Goal: Information Seeking & Learning: Learn about a topic

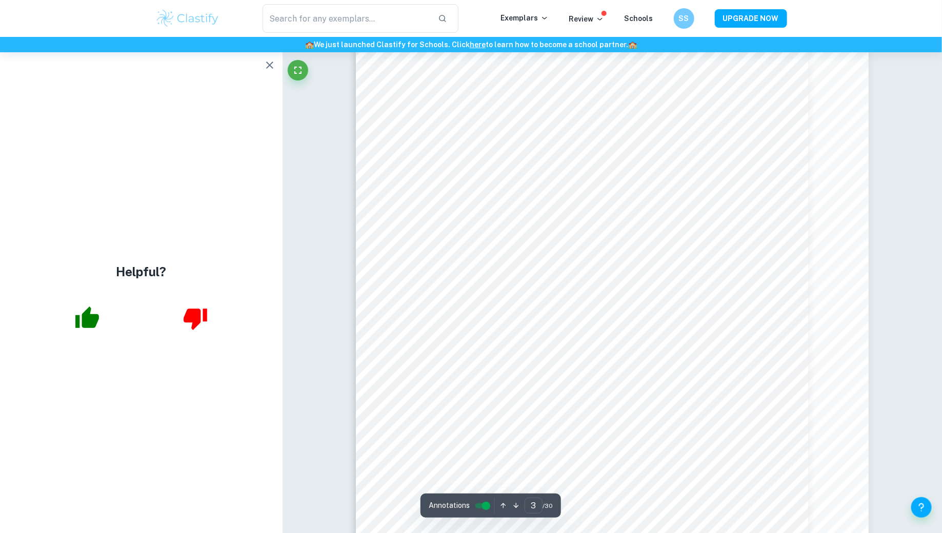
scroll to position [1591, 0]
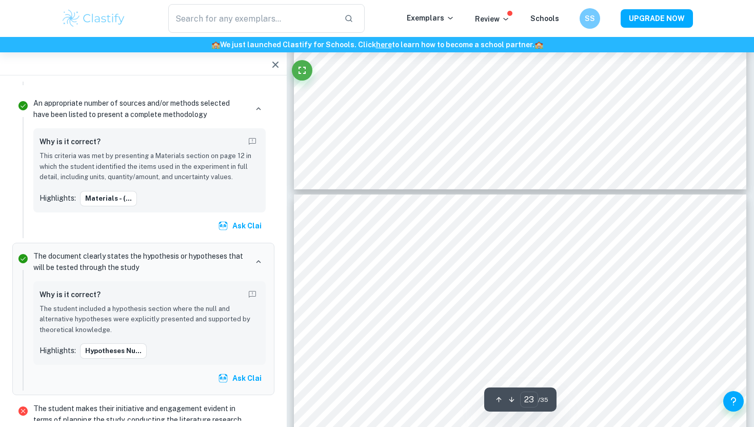
scroll to position [13073, 0]
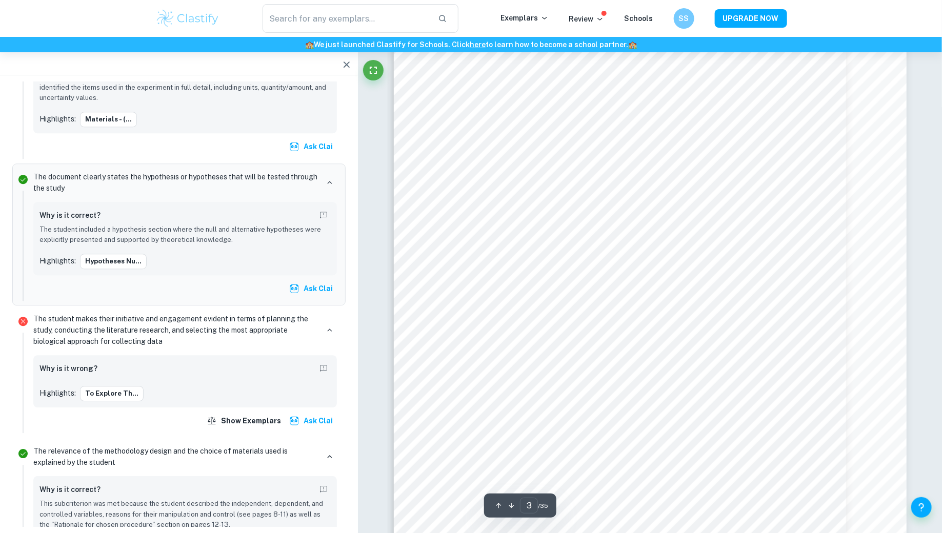
scroll to position [1508, 0]
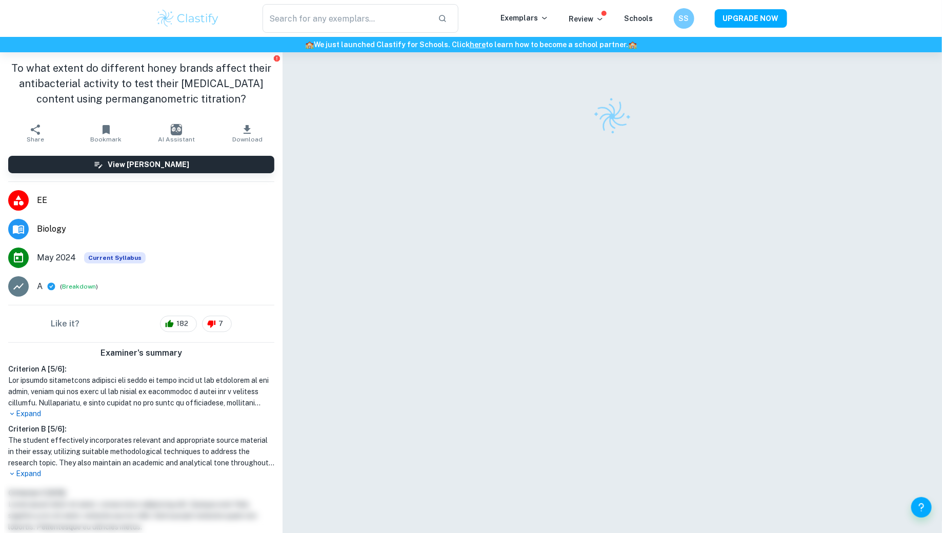
scroll to position [52, 0]
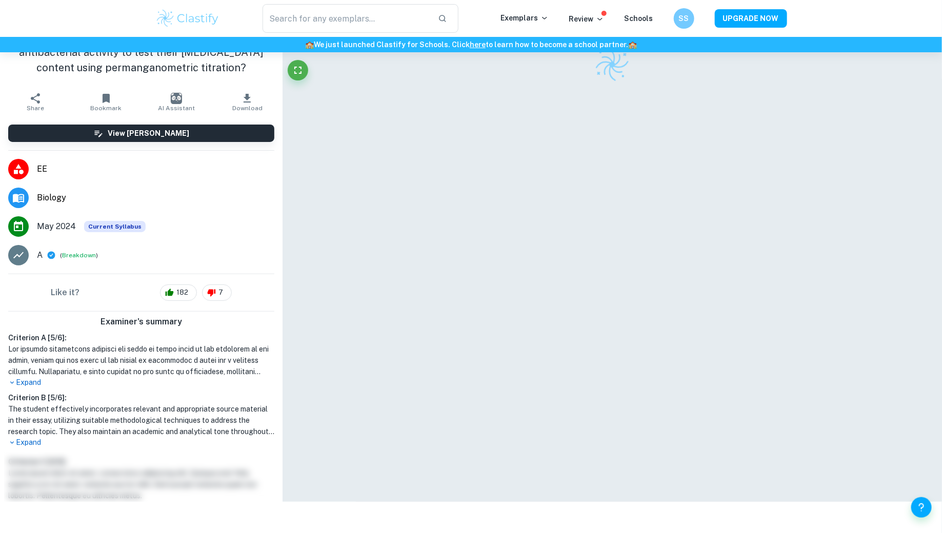
checkbox input "true"
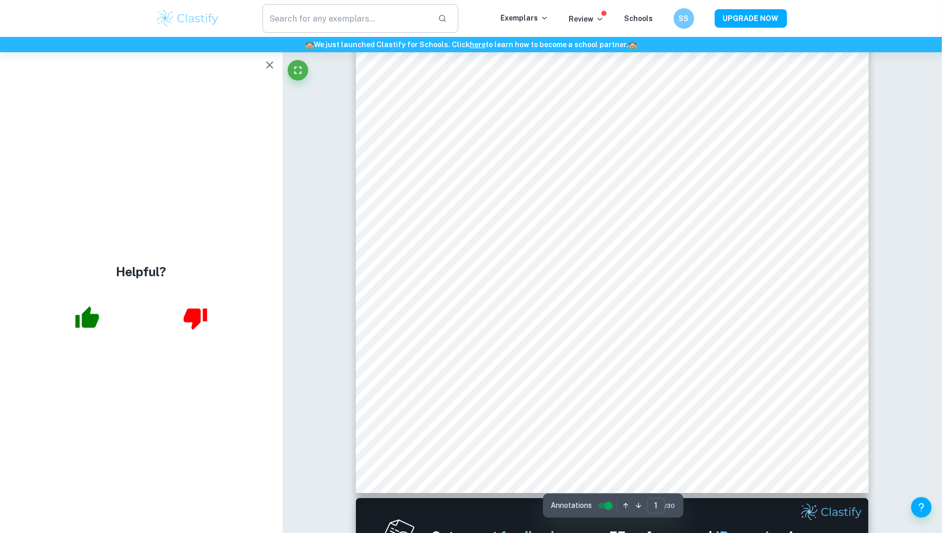
scroll to position [0, 0]
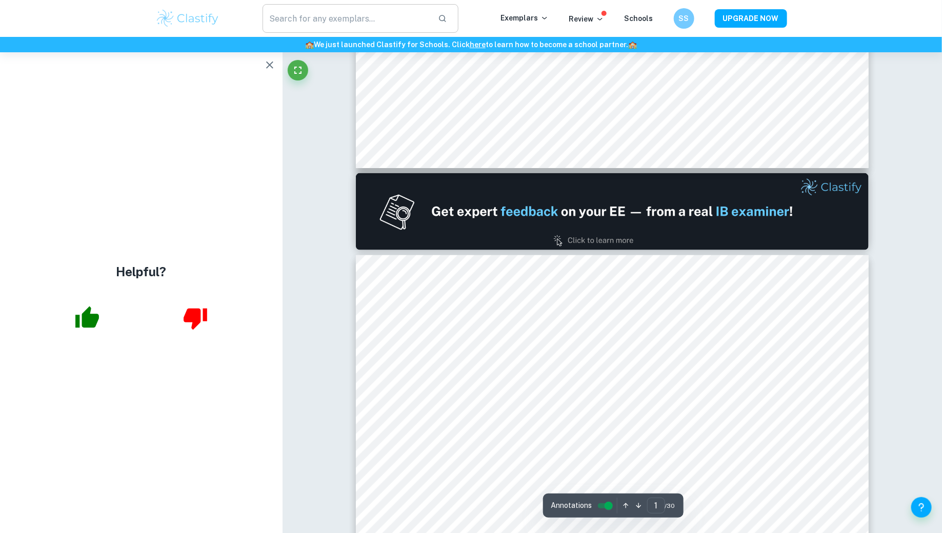
type input "2"
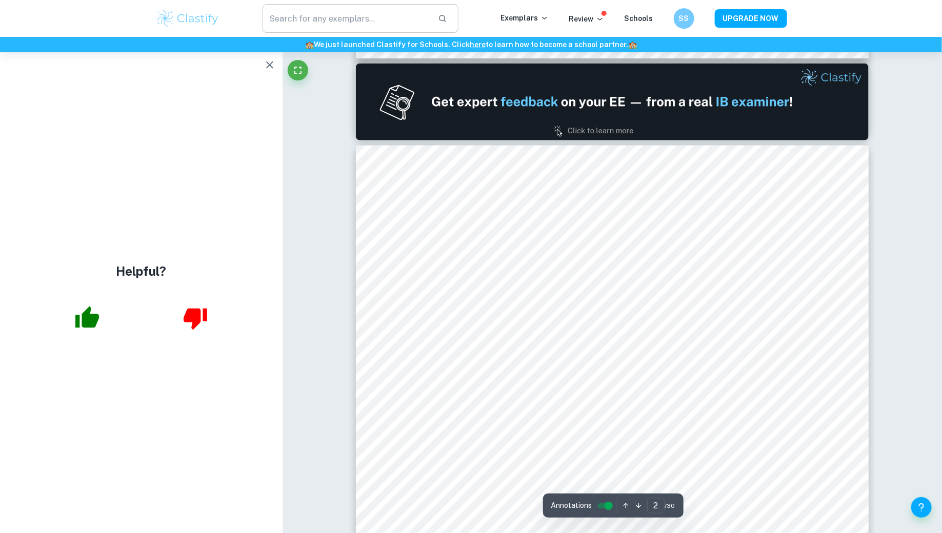
scroll to position [670, 0]
